Goal: Find specific page/section: Find specific page/section

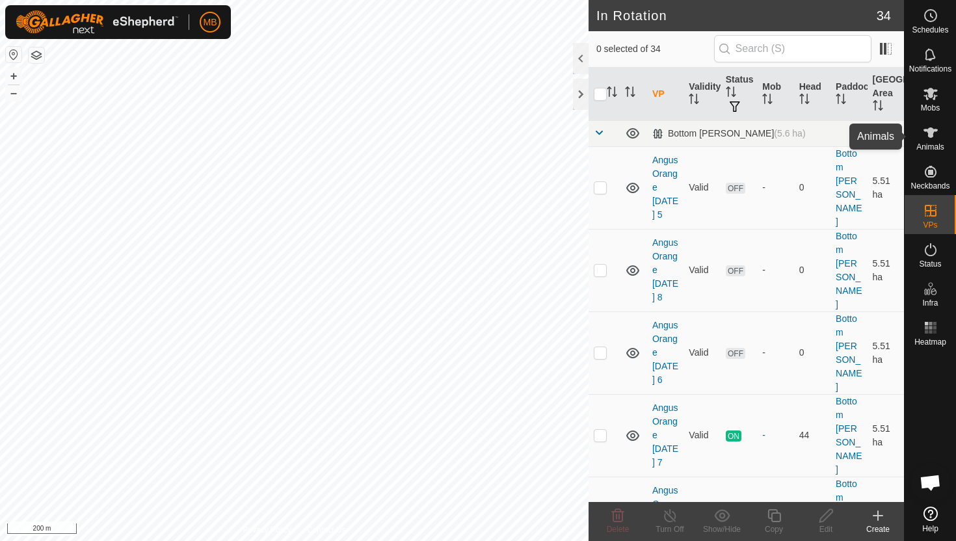
click at [925, 136] on icon at bounding box center [931, 133] width 16 height 16
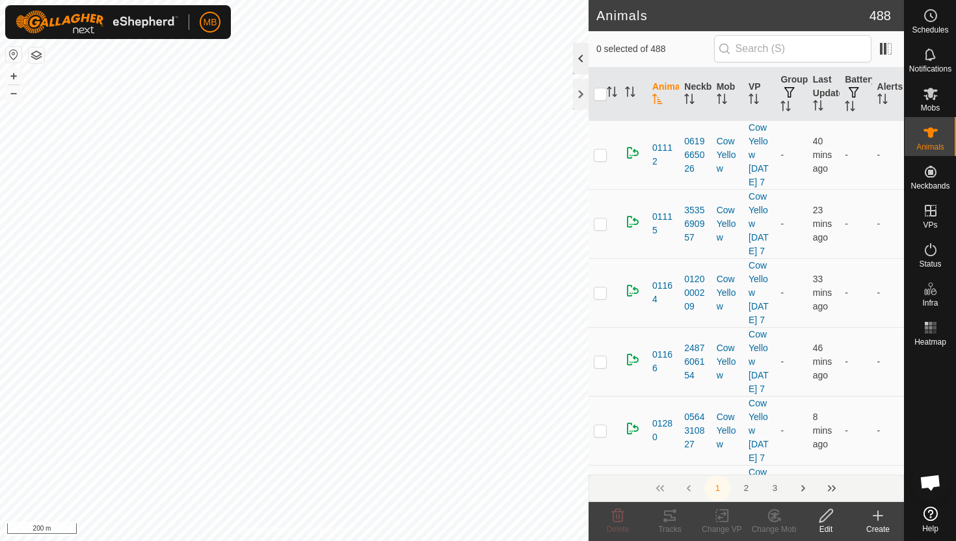
click at [586, 66] on div at bounding box center [581, 58] width 16 height 31
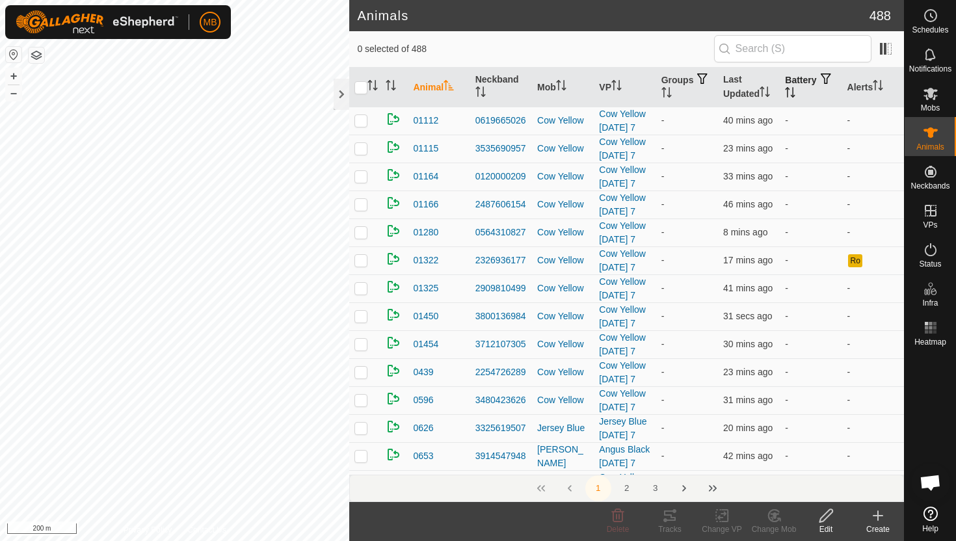
click at [795, 90] on icon "Activate to sort" at bounding box center [790, 92] width 10 height 10
click at [795, 90] on icon "Activate to sort" at bounding box center [791, 92] width 10 height 10
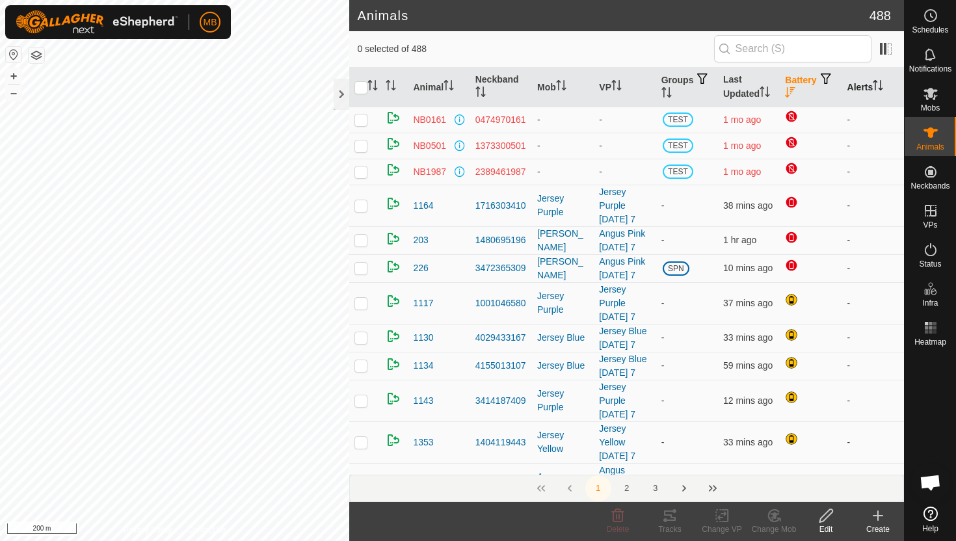
click at [881, 83] on icon "Activate to sort" at bounding box center [878, 85] width 10 height 10
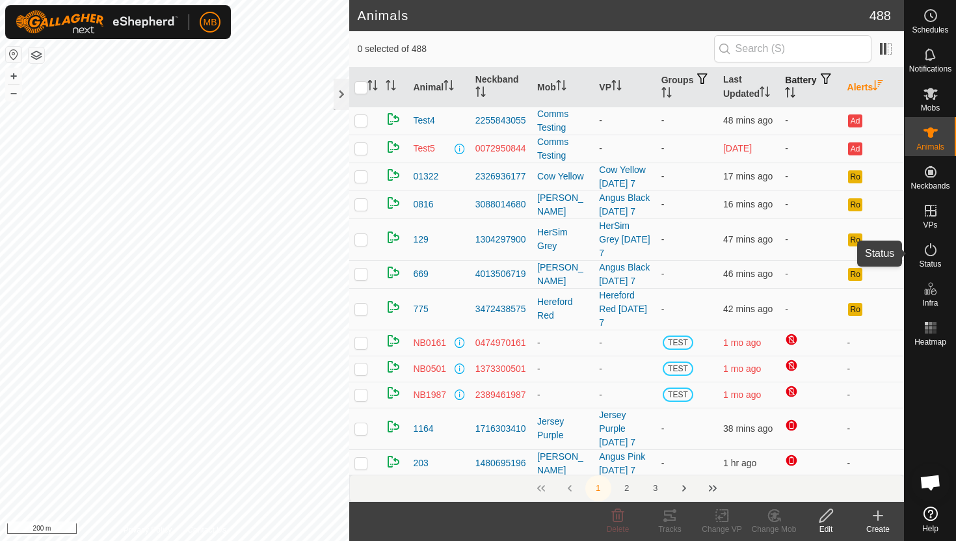
click at [930, 251] on icon at bounding box center [931, 250] width 16 height 16
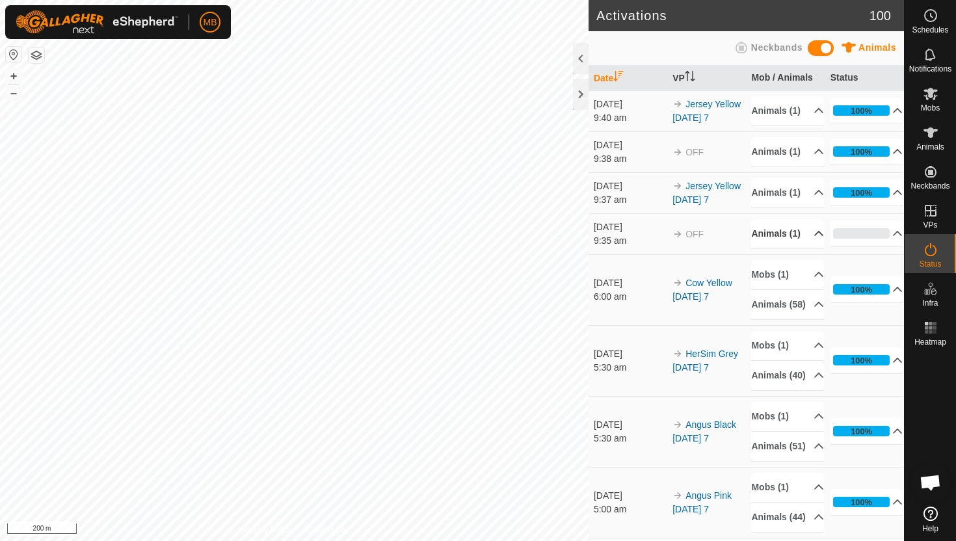
click at [814, 248] on p-accordion-header "Animals (1)" at bounding box center [787, 233] width 73 height 29
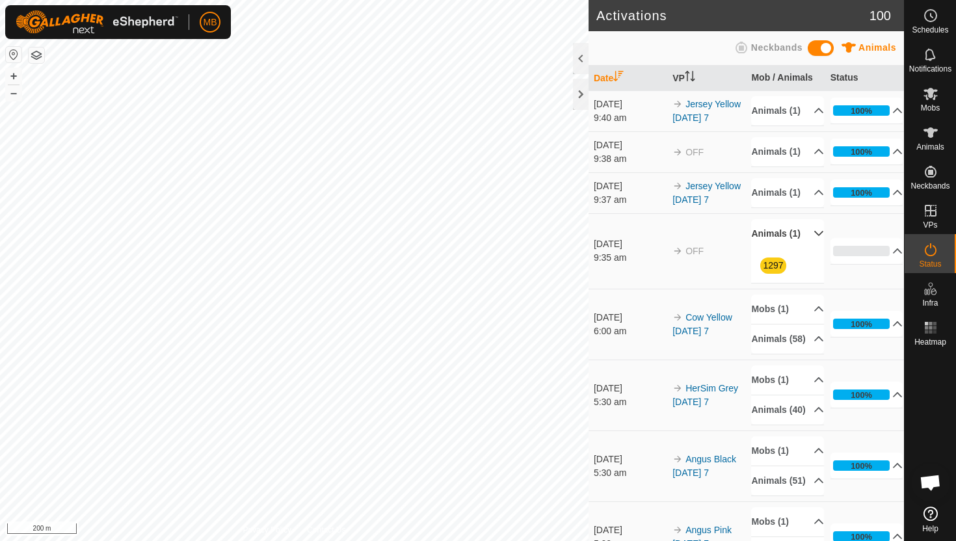
click at [813, 248] on p-accordion-header "Animals (1)" at bounding box center [787, 233] width 73 height 29
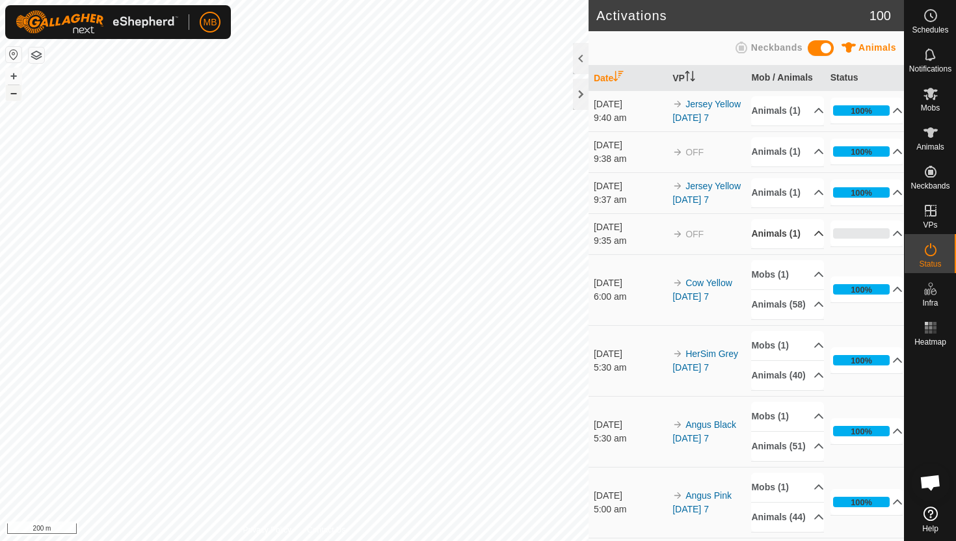
click at [13, 96] on button "–" at bounding box center [14, 93] width 16 height 16
click at [16, 81] on button "+" at bounding box center [14, 76] width 16 height 16
click at [234, 0] on html "MB Schedules Notifications Mobs Animals Neckbands VPs Status Infra Heatmap Help…" at bounding box center [478, 270] width 956 height 541
click at [16, 98] on button "–" at bounding box center [14, 93] width 16 height 16
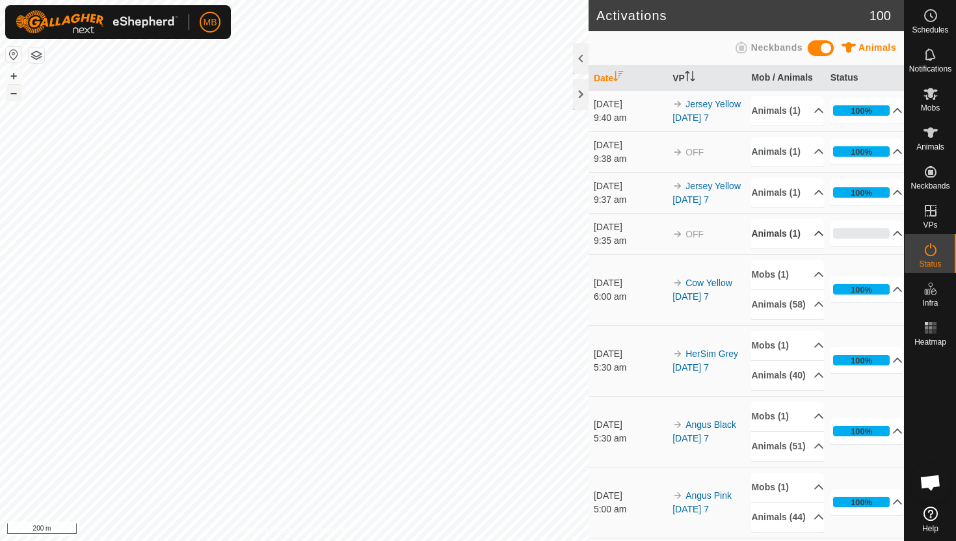
click at [13, 97] on button "–" at bounding box center [14, 93] width 16 height 16
click at [77, 34] on div "MB Schedules Notifications Mobs Animals Neckbands VPs Status Infra Heatmap Help…" at bounding box center [478, 270] width 956 height 541
